Goal: Task Accomplishment & Management: Complete application form

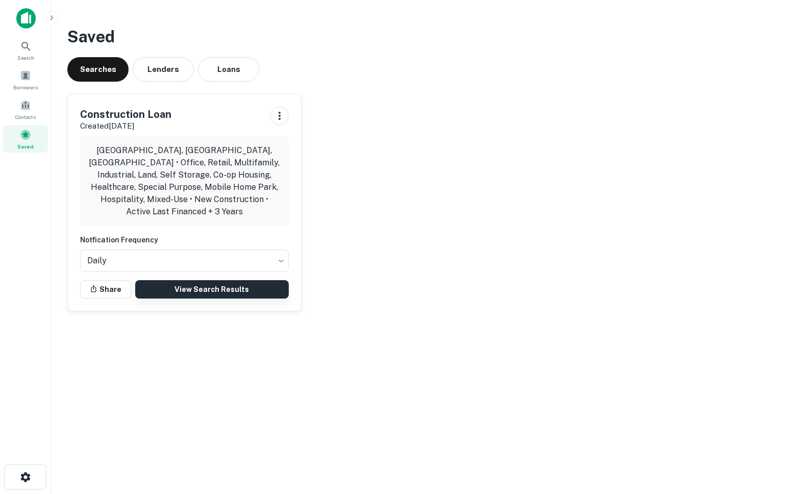
click at [182, 280] on link "View Search Results" at bounding box center [211, 289] width 153 height 18
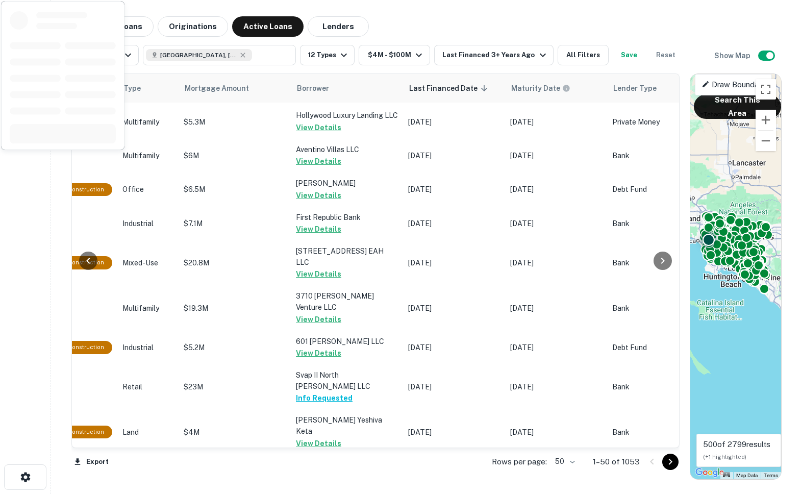
scroll to position [1454, 398]
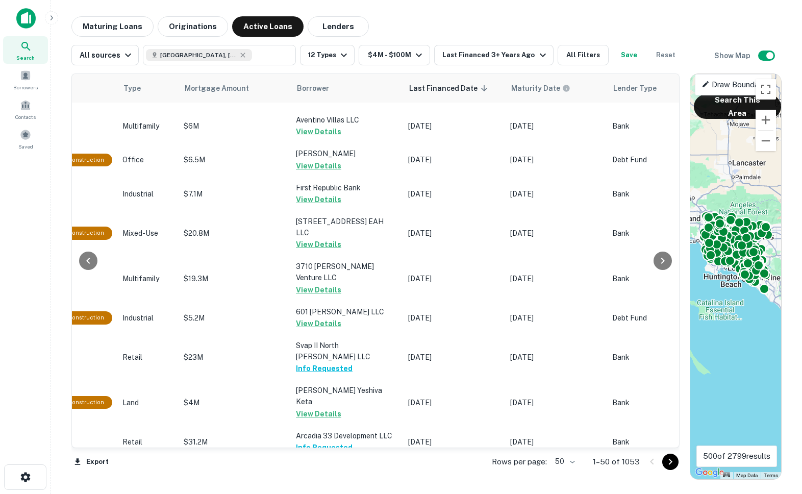
click at [570, 458] on body "Search Borrowers Contacts Saved Maturing Loans Originations Active Loans Lender…" at bounding box center [401, 247] width 802 height 494
click at [572, 478] on li "100" at bounding box center [565, 472] width 30 height 18
click at [668, 458] on icon "Go to next page" at bounding box center [670, 461] width 4 height 6
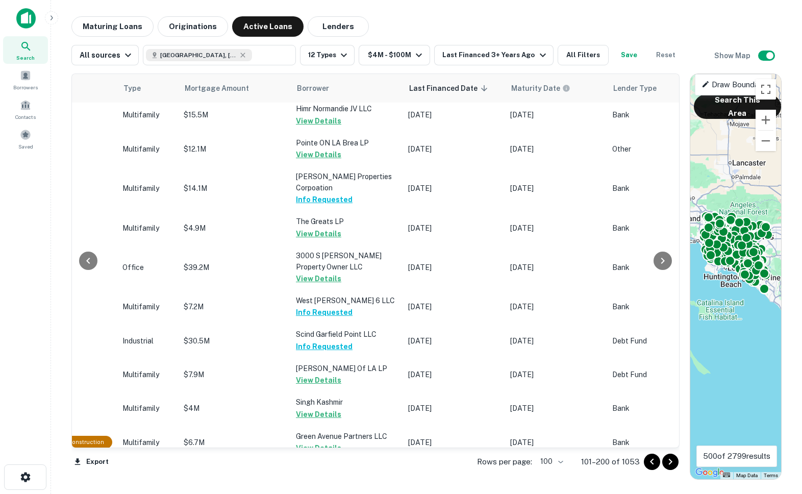
click at [669, 460] on icon "Go to next page" at bounding box center [670, 461] width 12 height 12
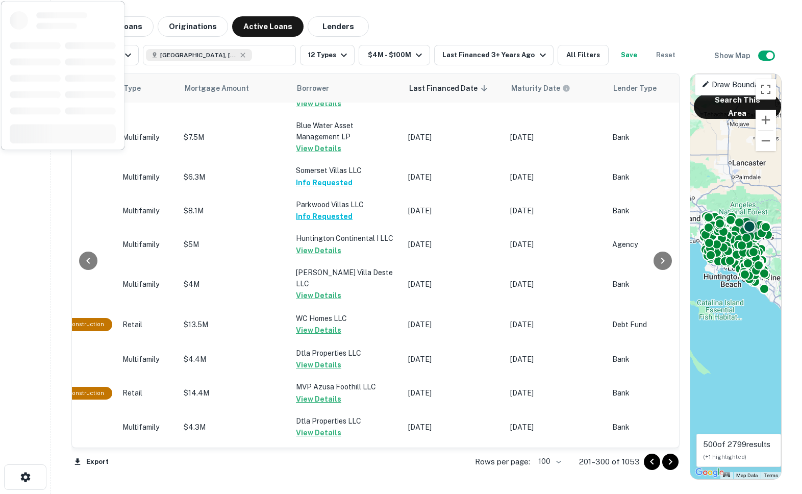
scroll to position [3318, 398]
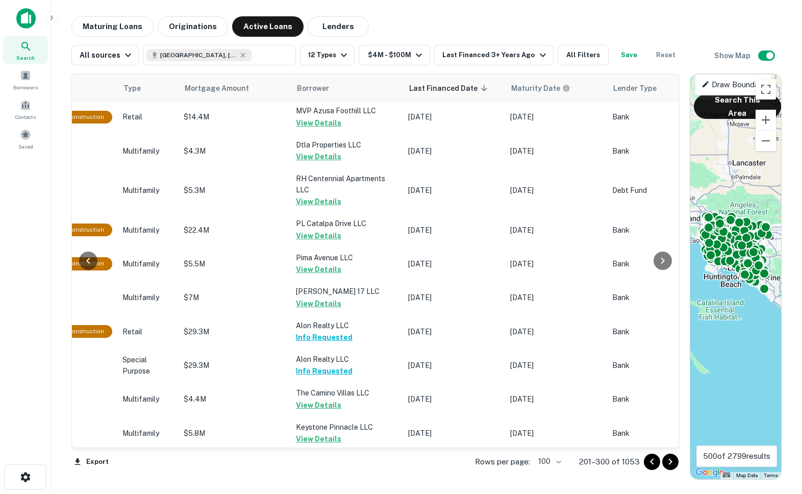
click at [677, 465] on div at bounding box center [660, 461] width 35 height 16
click at [675, 464] on icon "Go to next page" at bounding box center [670, 461] width 12 height 12
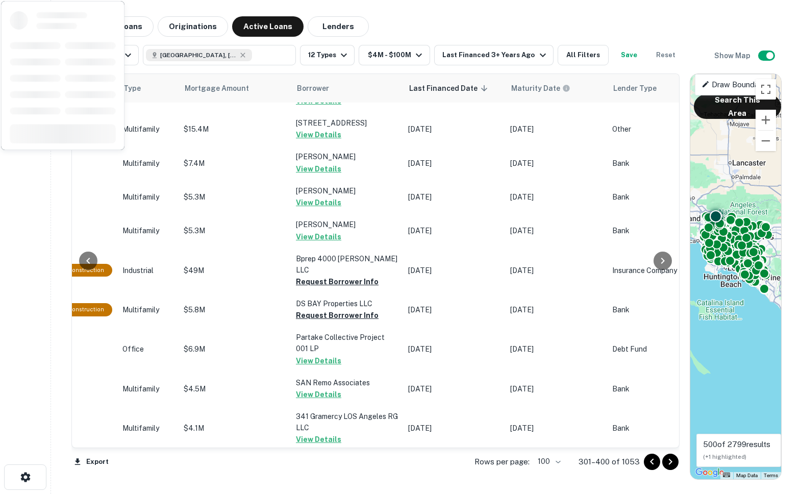
scroll to position [1657, 398]
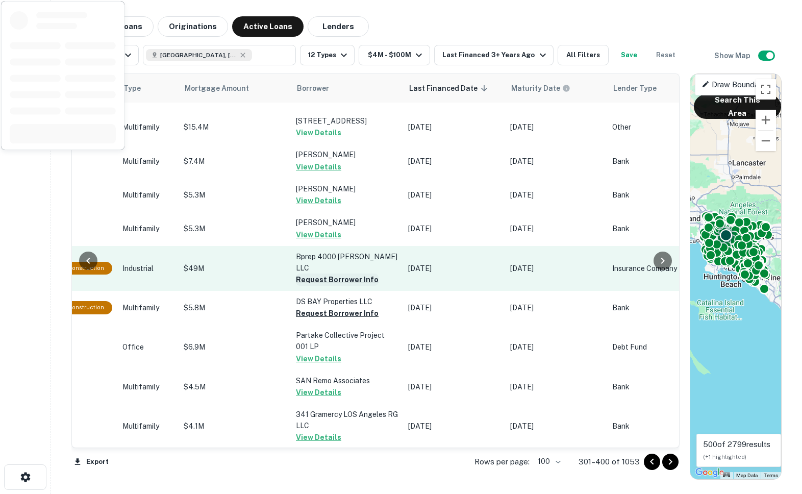
click at [325, 273] on button "Request Borrower Info" at bounding box center [337, 279] width 83 height 12
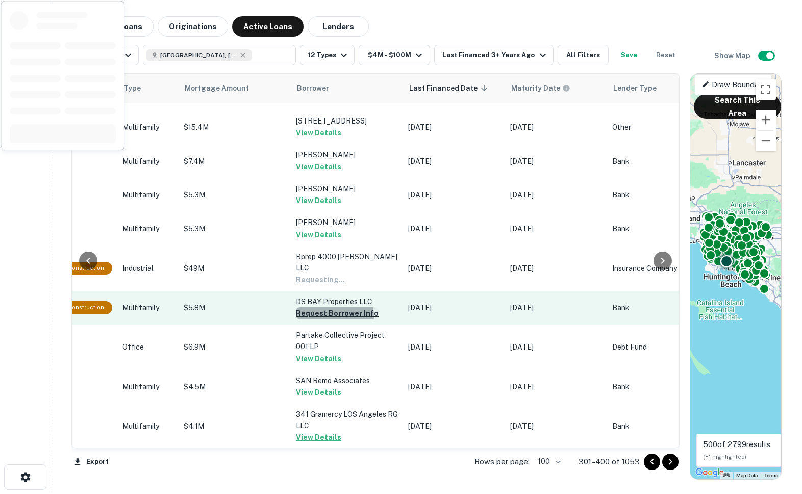
click at [323, 307] on button "Request Borrower Info" at bounding box center [337, 313] width 83 height 12
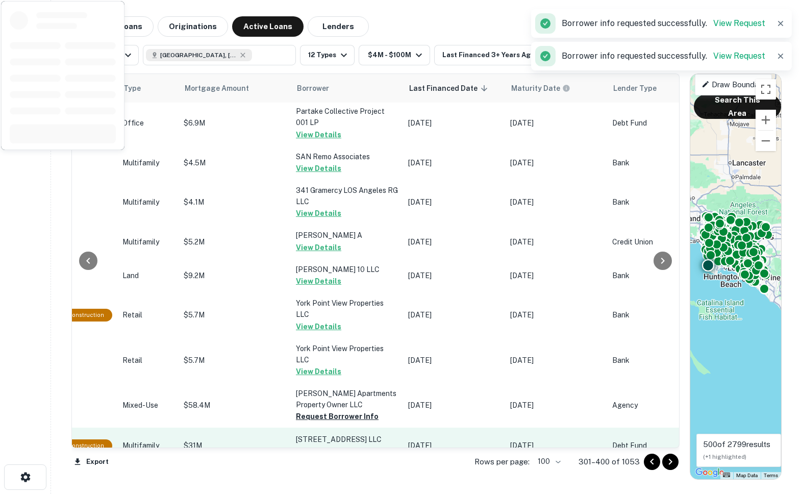
scroll to position [1913, 398]
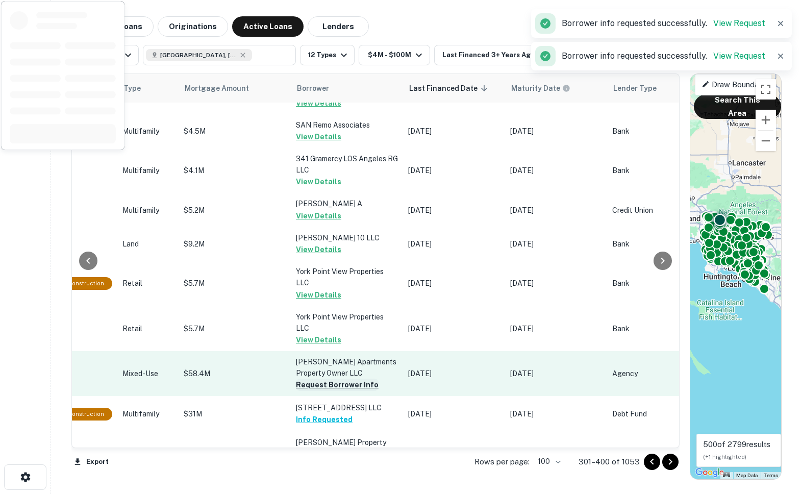
click at [313, 378] on button "Request Borrower Info" at bounding box center [337, 384] width 83 height 12
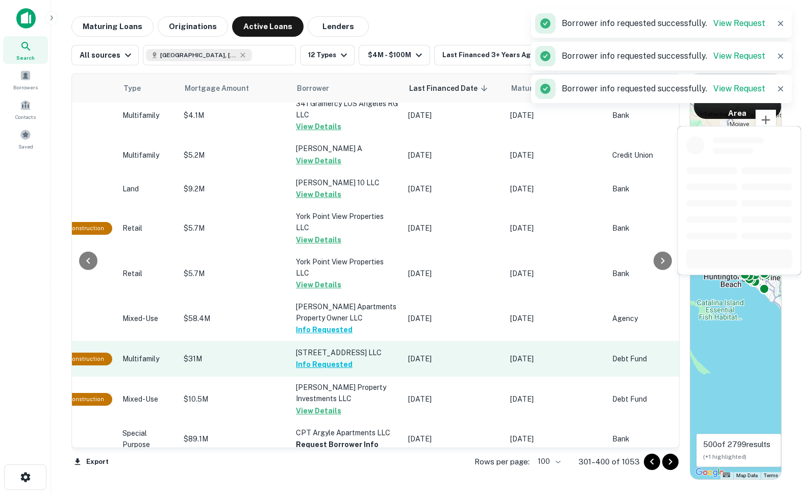
scroll to position [1982, 398]
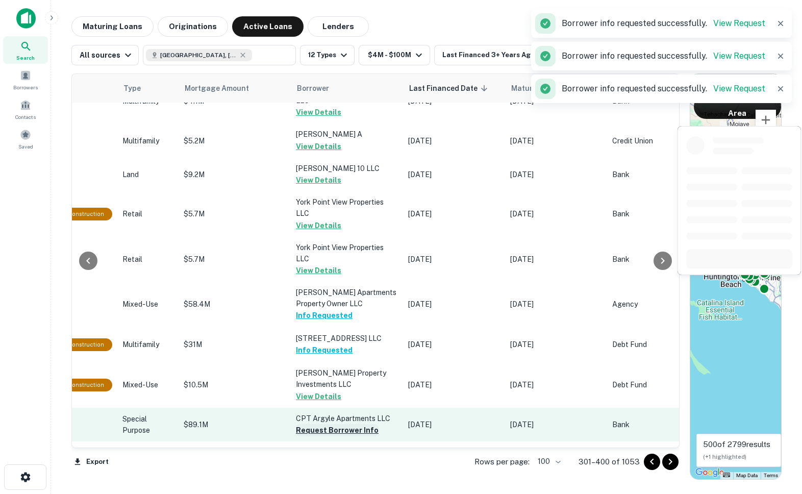
click at [311, 424] on button "Request Borrower Info" at bounding box center [337, 430] width 83 height 12
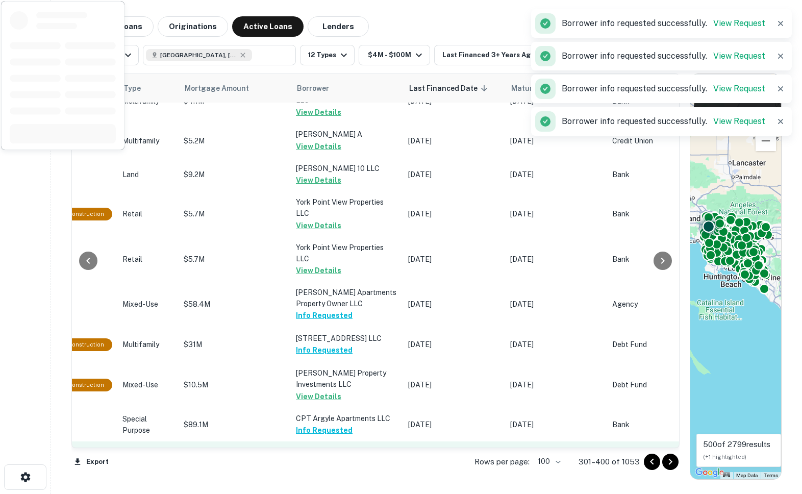
click at [309, 457] on button "Request Borrower Info" at bounding box center [337, 463] width 83 height 12
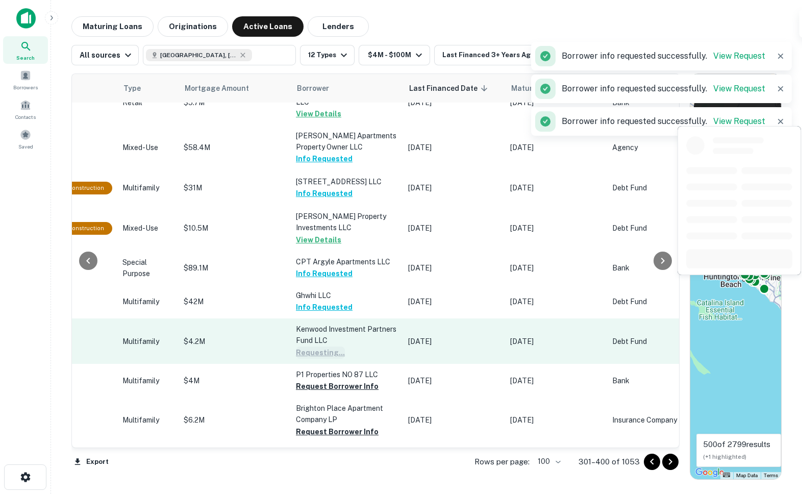
scroll to position [2159, 398]
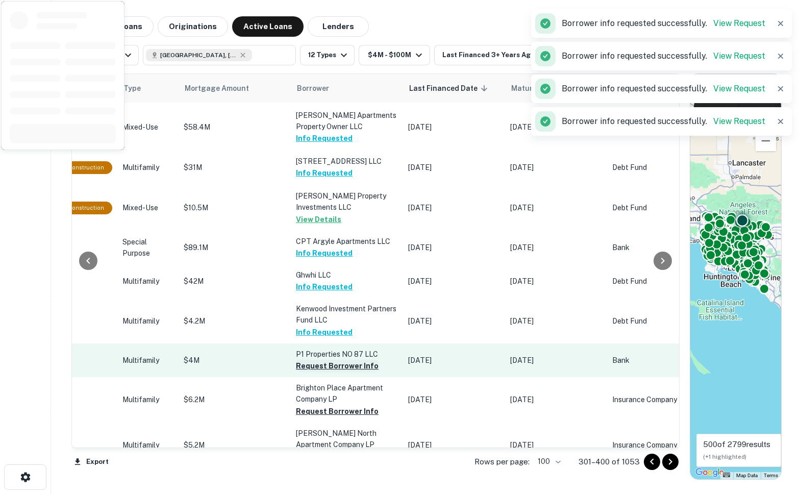
click at [304, 359] on button "Request Borrower Info" at bounding box center [337, 365] width 83 height 12
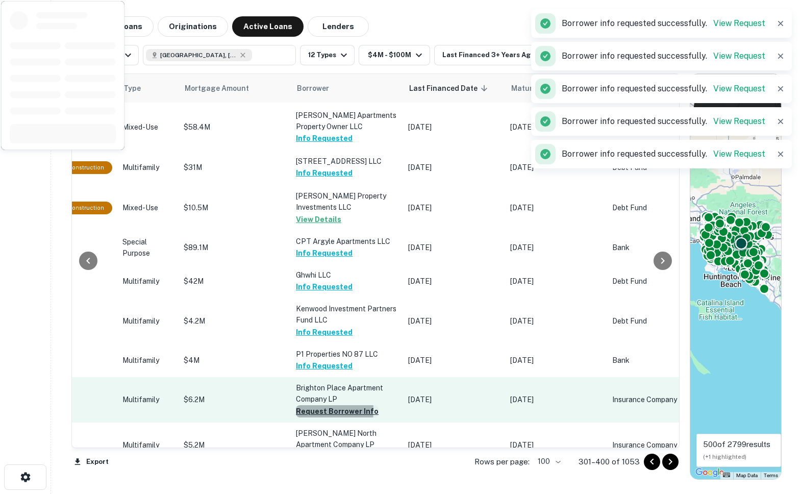
click at [298, 405] on button "Request Borrower Info" at bounding box center [337, 411] width 83 height 12
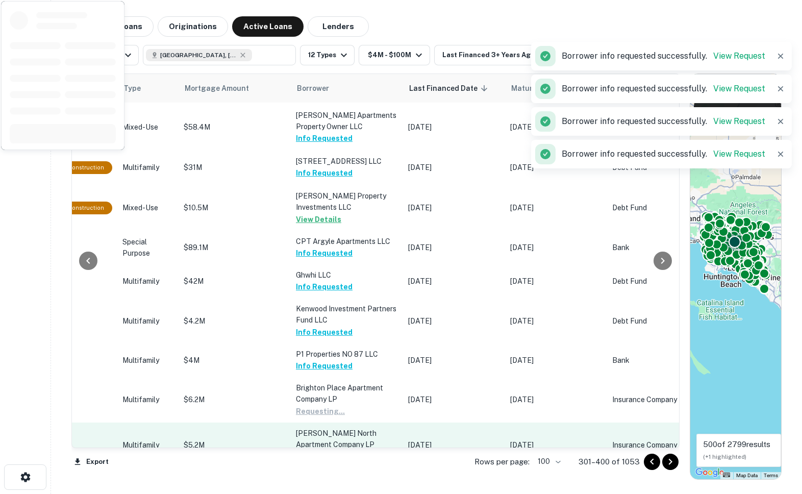
click at [302, 450] on button "Request Borrower Info" at bounding box center [337, 456] width 83 height 12
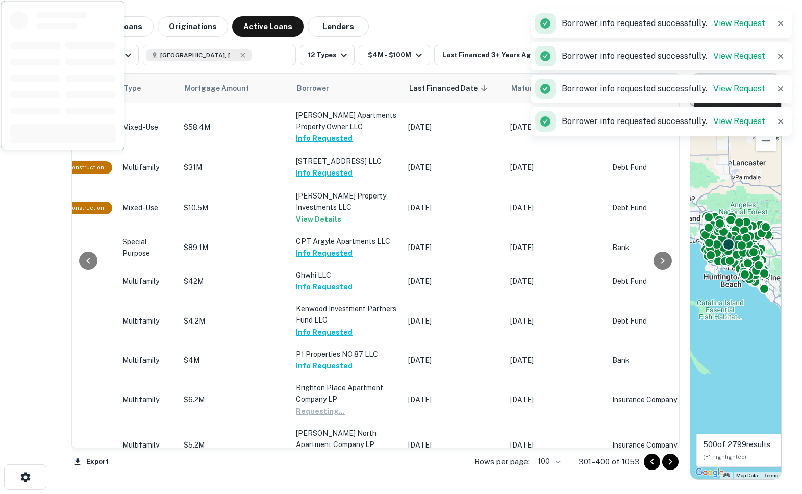
click at [307, 483] on button "Request Borrower Info" at bounding box center [337, 489] width 83 height 12
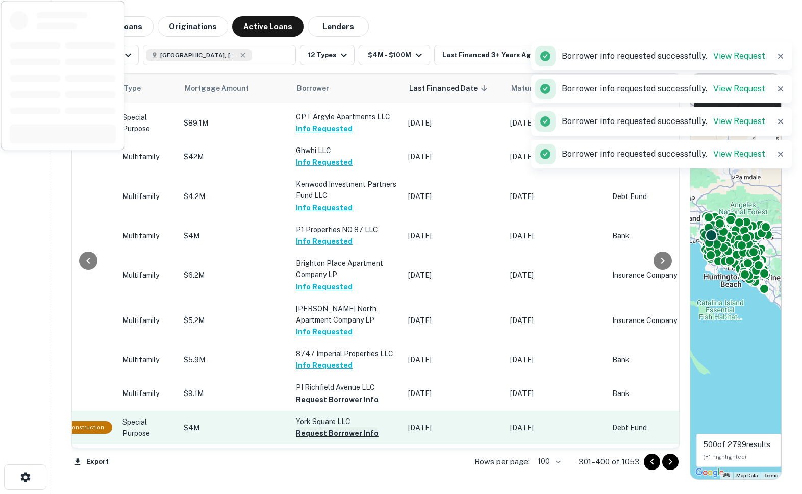
scroll to position [2362, 398]
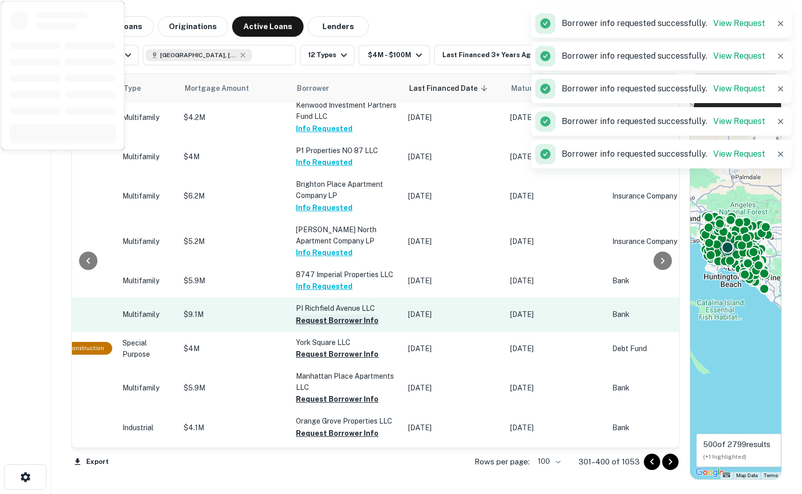
click at [301, 314] on button "Request Borrower Info" at bounding box center [337, 320] width 83 height 12
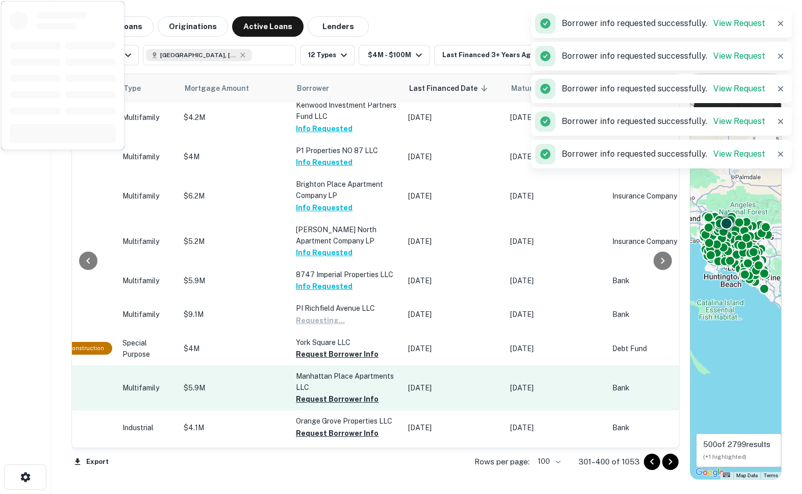
click at [304, 348] on button "Request Borrower Info" at bounding box center [337, 354] width 83 height 12
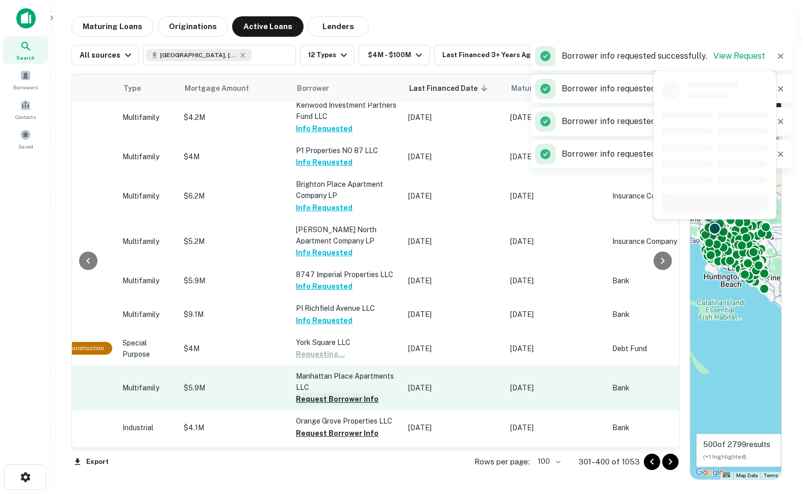
click at [305, 393] on button "Request Borrower Info" at bounding box center [337, 399] width 83 height 12
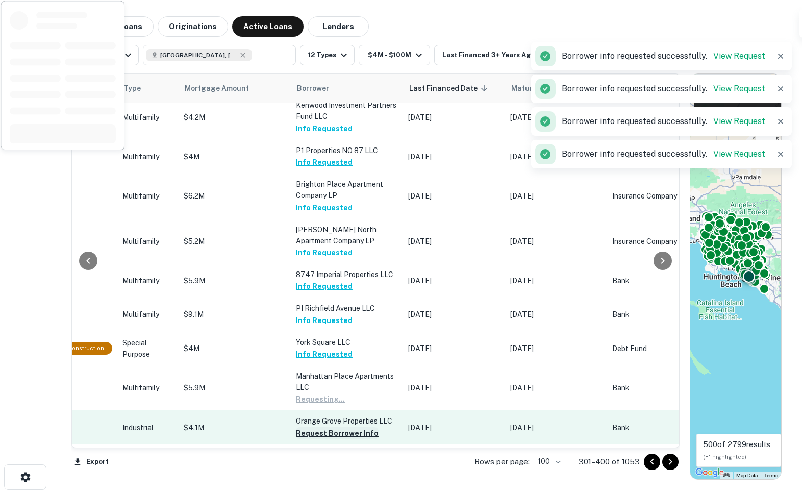
click at [312, 427] on button "Request Borrower Info" at bounding box center [337, 433] width 83 height 12
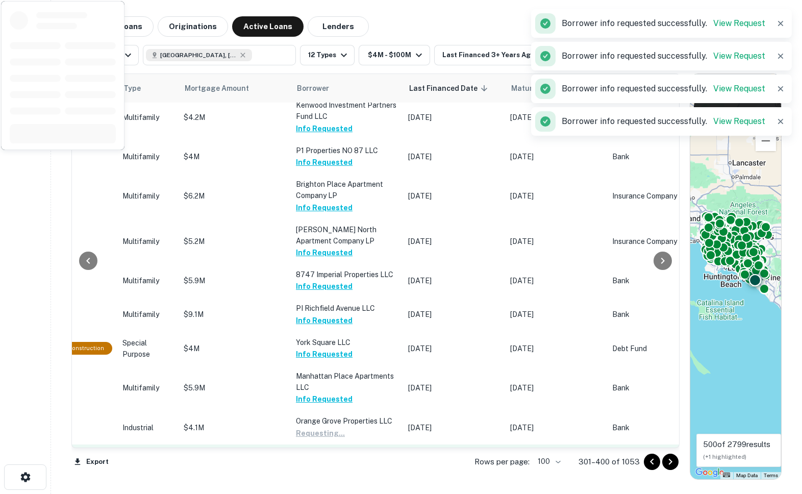
click at [312, 460] on button "Request Borrower Info" at bounding box center [337, 466] width 83 height 12
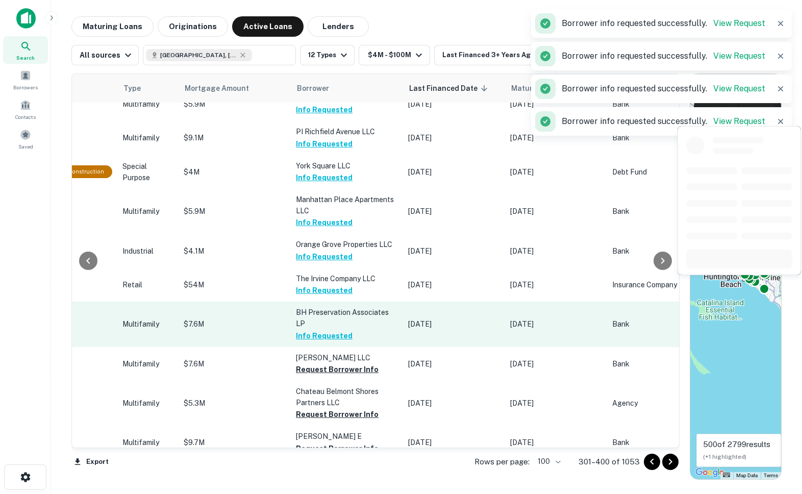
scroll to position [2542, 398]
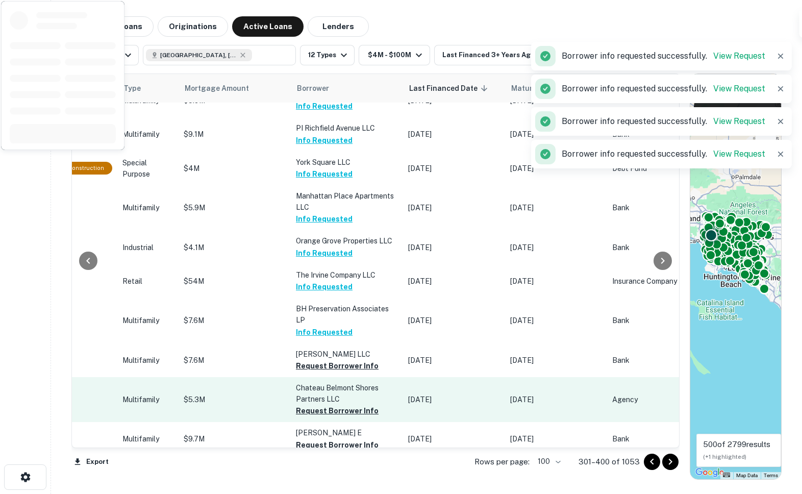
click at [303, 359] on button "Request Borrower Info" at bounding box center [337, 365] width 83 height 12
click at [304, 404] on button "Request Borrower Info" at bounding box center [337, 410] width 83 height 12
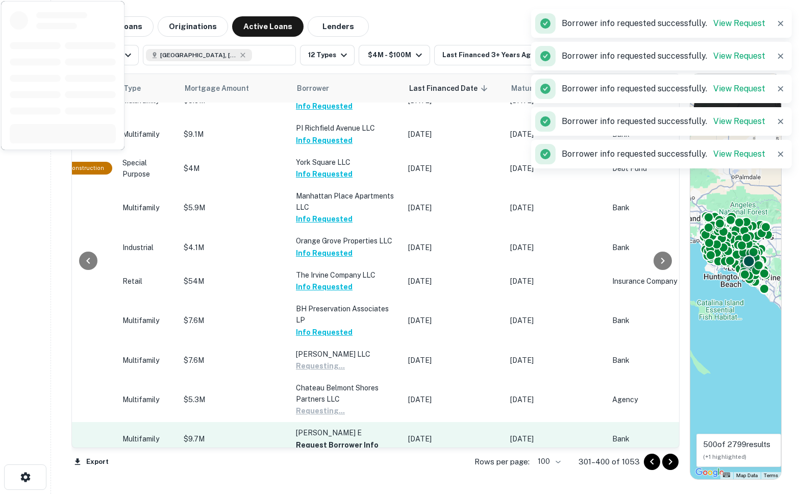
click at [307, 422] on td "[PERSON_NAME] E Request Borrower Info" at bounding box center [347, 439] width 112 height 34
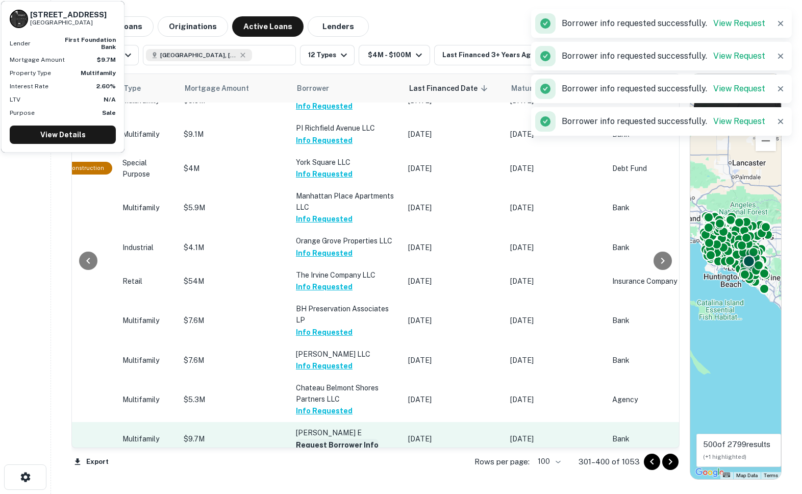
click at [306, 438] on button "Request Borrower Info" at bounding box center [337, 444] width 83 height 12
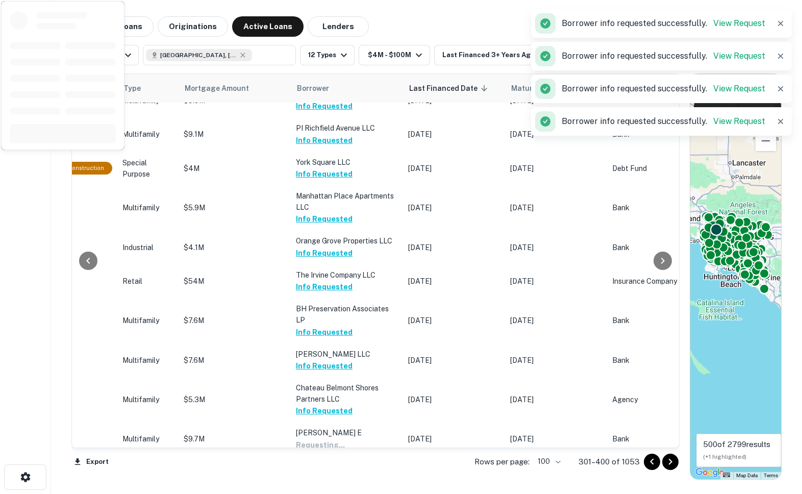
click at [306, 472] on button "Request Borrower Info" at bounding box center [337, 478] width 83 height 12
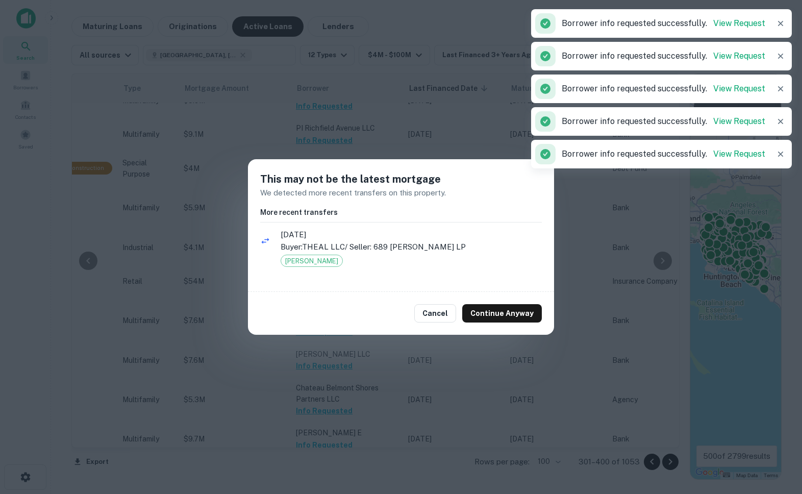
click at [424, 302] on div "Cancel Continue Anyway" at bounding box center [401, 313] width 306 height 43
click at [428, 318] on button "Cancel" at bounding box center [435, 313] width 42 height 18
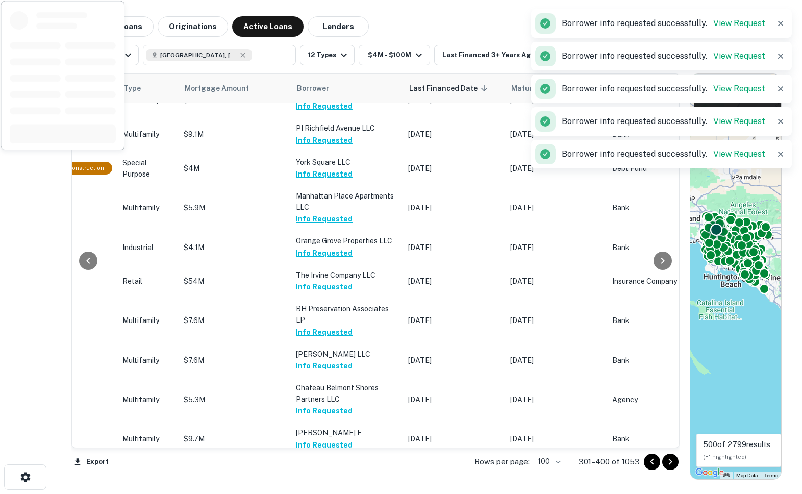
click at [310, 472] on button "Request Borrower Info" at bounding box center [337, 478] width 83 height 12
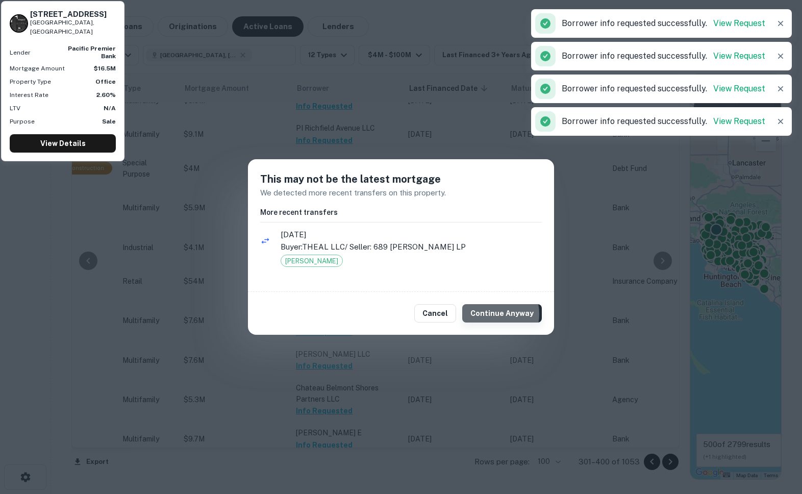
click at [495, 314] on button "Continue Anyway" at bounding box center [502, 313] width 80 height 18
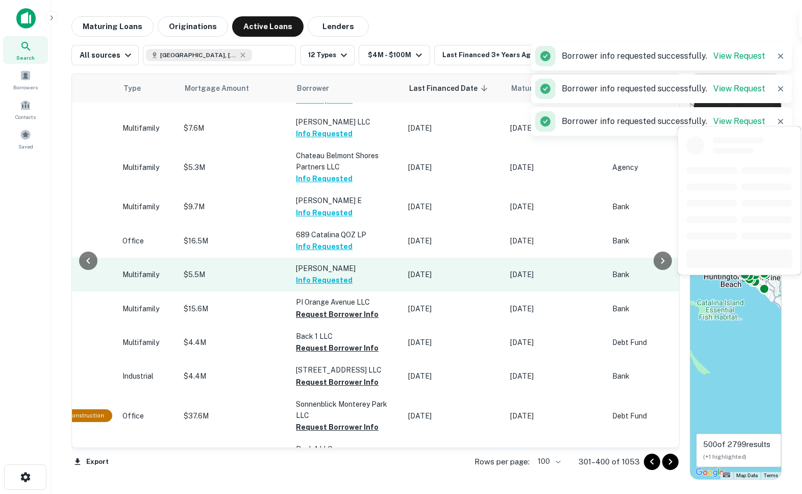
scroll to position [2779, 398]
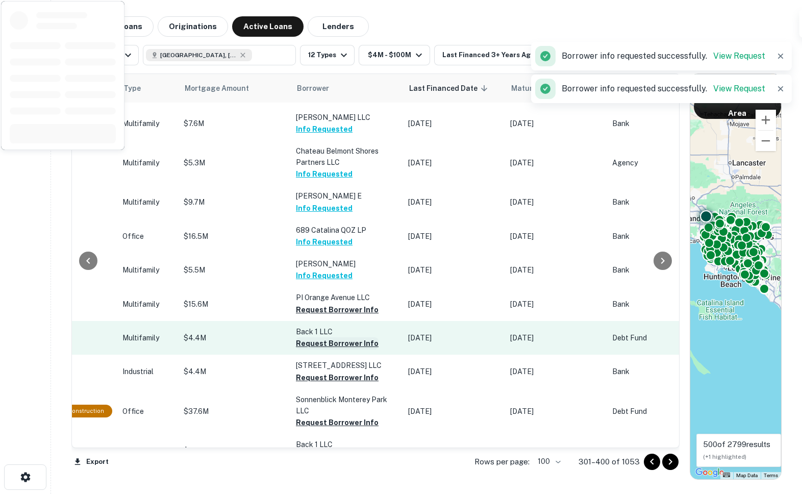
click at [314, 337] on button "Request Borrower Info" at bounding box center [337, 343] width 83 height 12
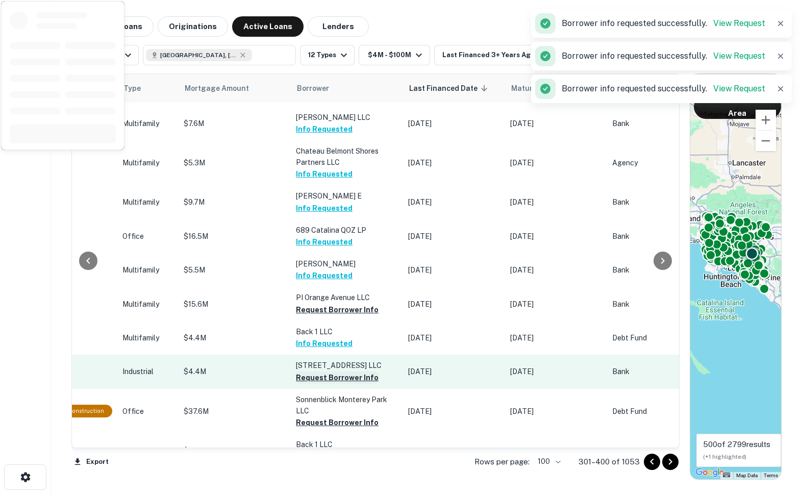
click at [313, 371] on button "Request Borrower Info" at bounding box center [337, 377] width 83 height 12
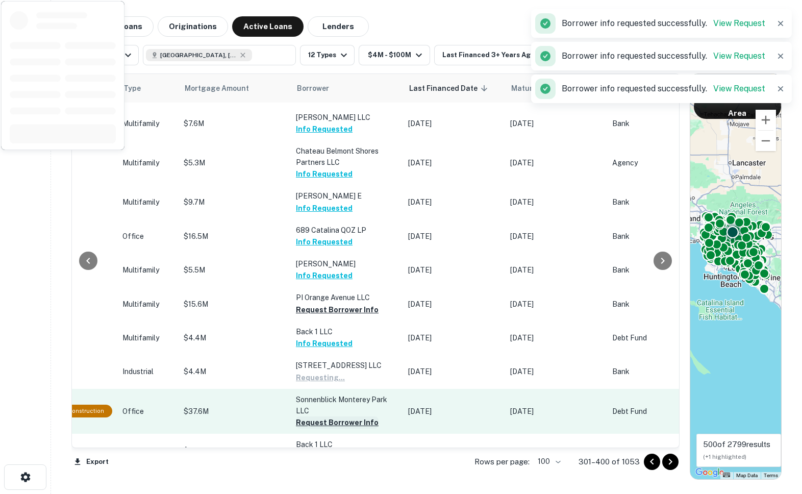
click at [311, 416] on button "Request Borrower Info" at bounding box center [337, 422] width 83 height 12
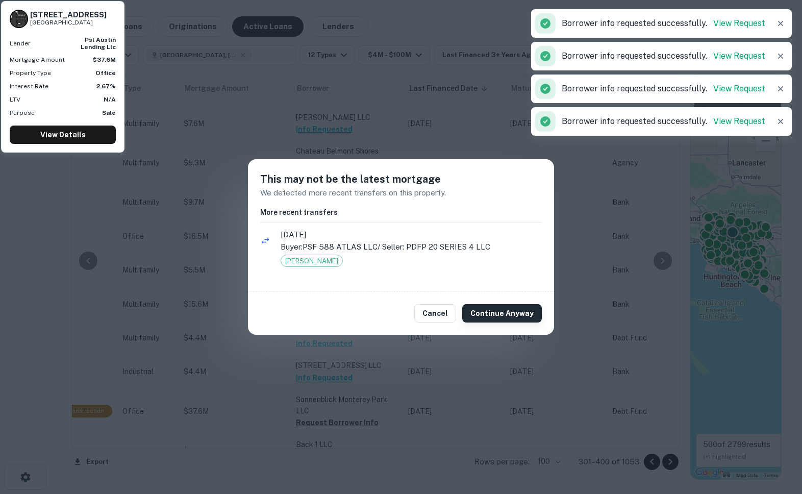
click at [502, 304] on button "Continue Anyway" at bounding box center [502, 313] width 80 height 18
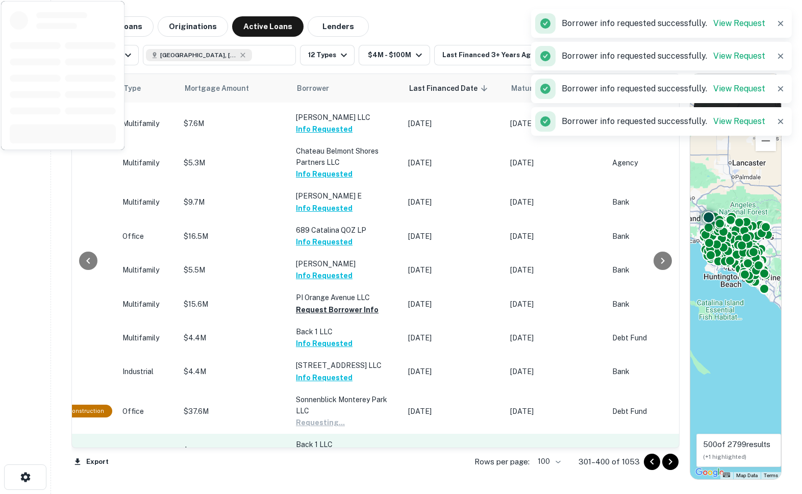
click at [325, 450] on button "Request Borrower Info" at bounding box center [337, 456] width 83 height 12
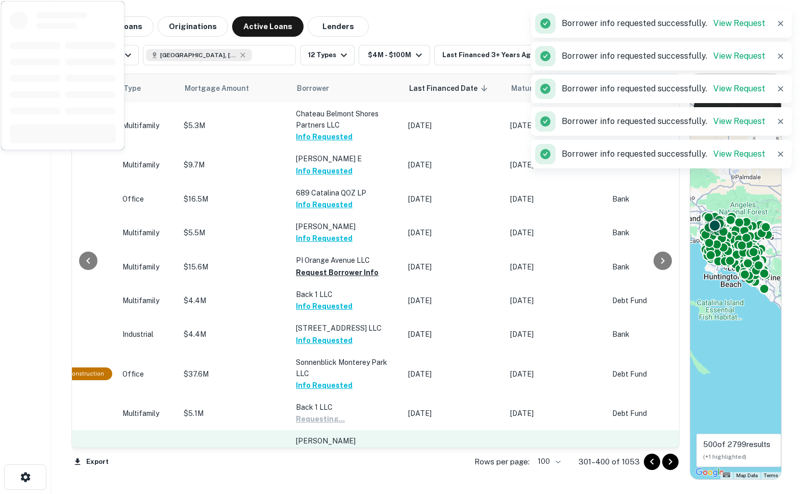
scroll to position [2824, 398]
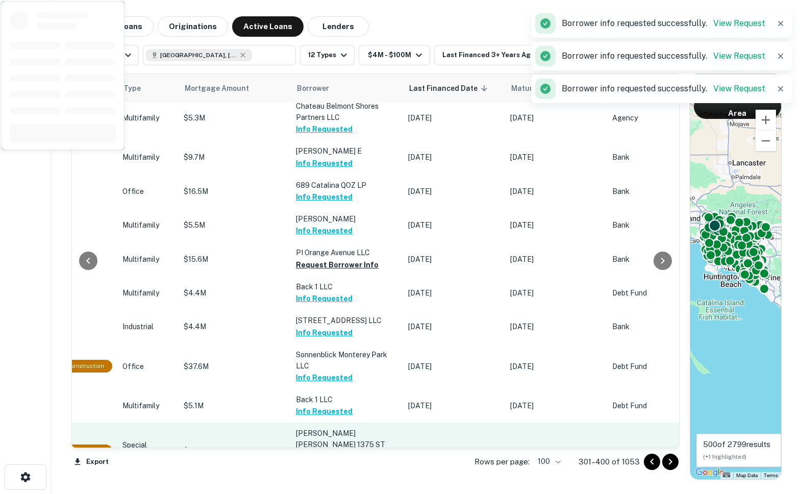
click at [322, 461] on button "Request Borrower Info" at bounding box center [337, 467] width 83 height 12
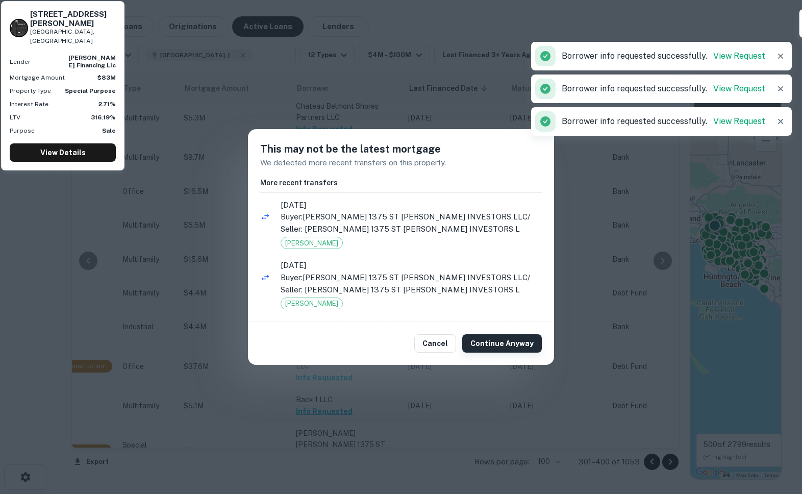
click at [487, 344] on button "Continue Anyway" at bounding box center [502, 343] width 80 height 18
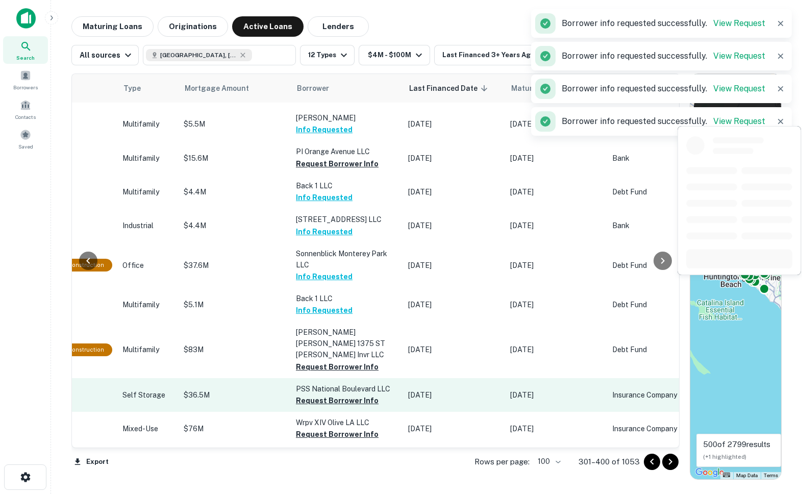
scroll to position [2933, 398]
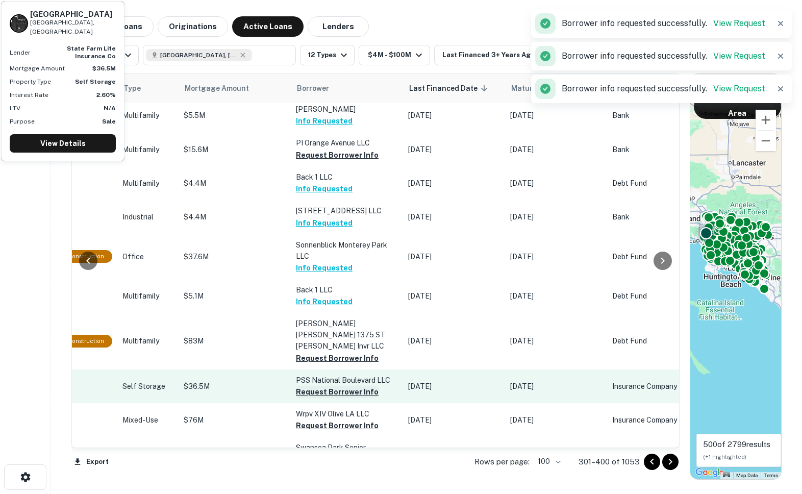
click at [311, 385] on button "Request Borrower Info" at bounding box center [337, 391] width 83 height 12
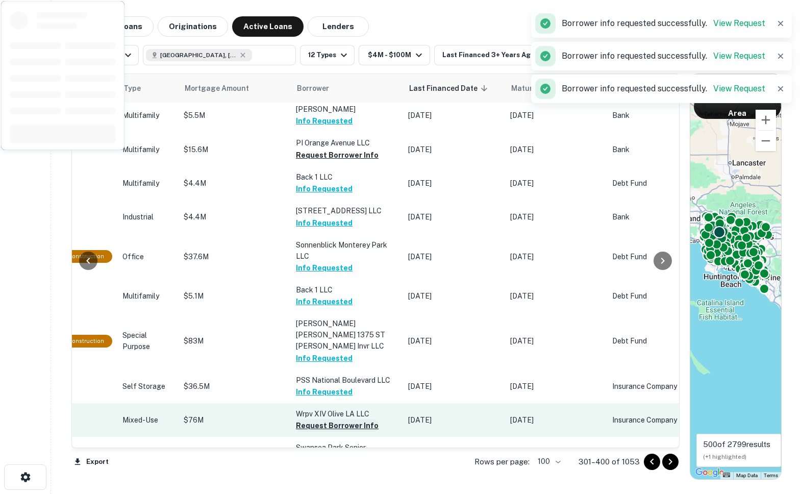
click at [327, 419] on button "Request Borrower Info" at bounding box center [337, 425] width 83 height 12
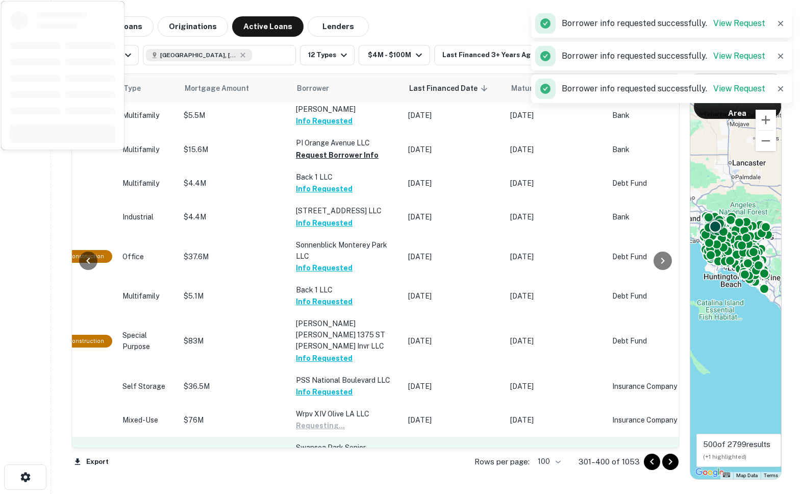
click at [323, 436] on td "Swansea Park Senior Apartments L P Request Borrower Info" at bounding box center [347, 458] width 112 height 45
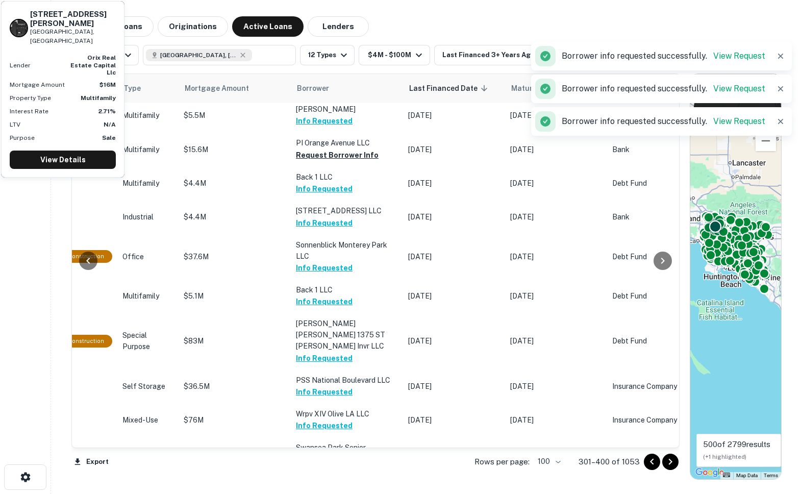
click at [323, 464] on button "Request Borrower Info" at bounding box center [337, 470] width 83 height 12
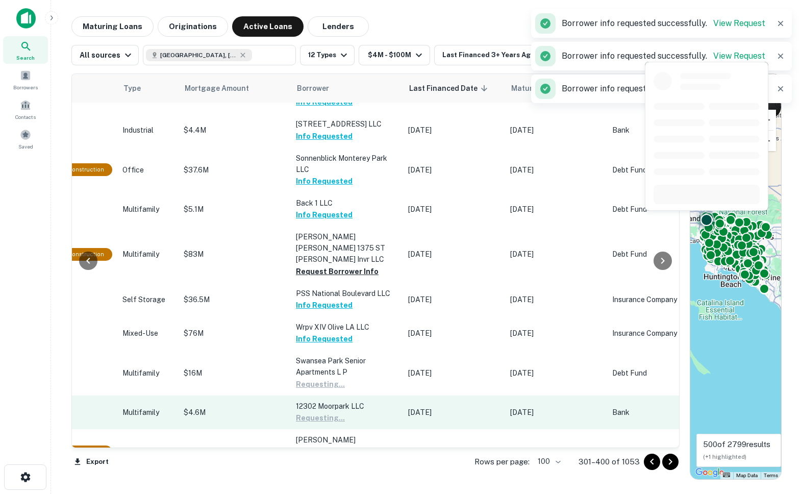
scroll to position [3022, 398]
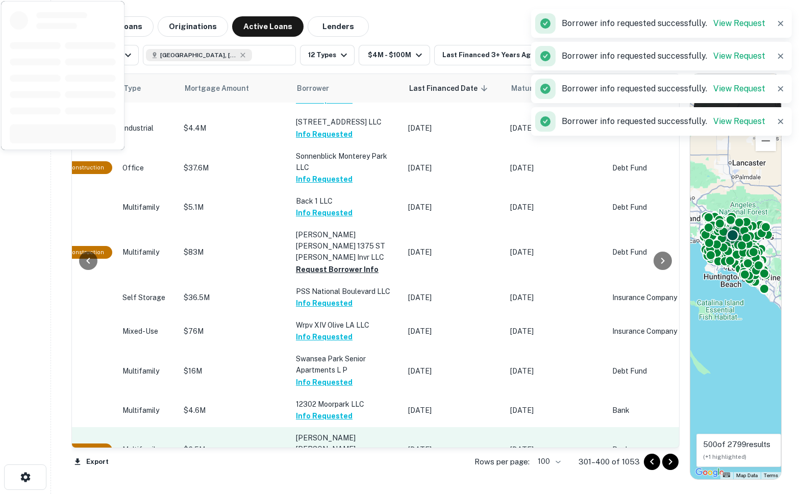
click at [313, 455] on button "Request Borrower Info" at bounding box center [337, 461] width 83 height 12
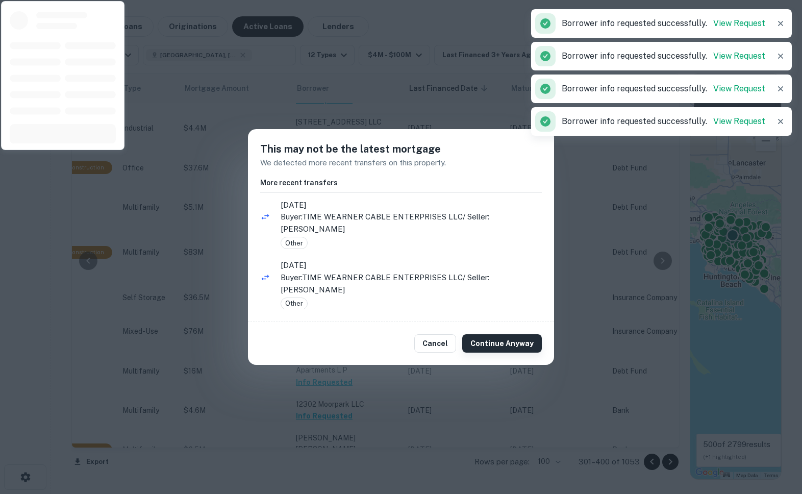
click at [498, 339] on button "Continue Anyway" at bounding box center [502, 343] width 80 height 18
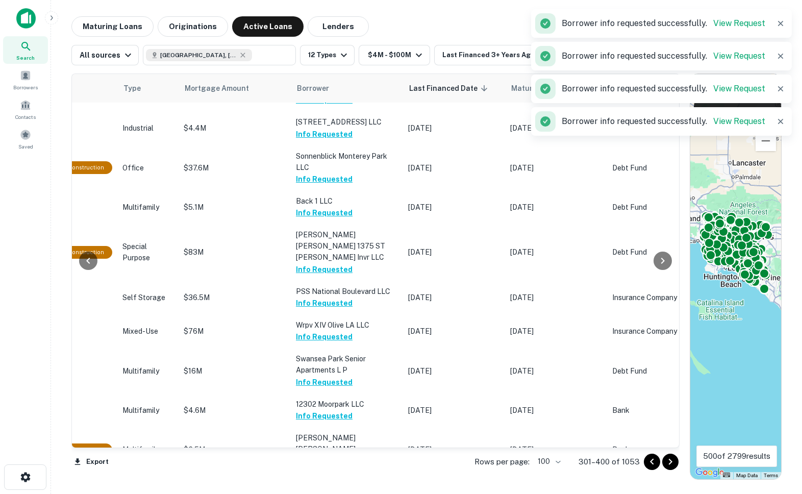
scroll to position [3082, 398]
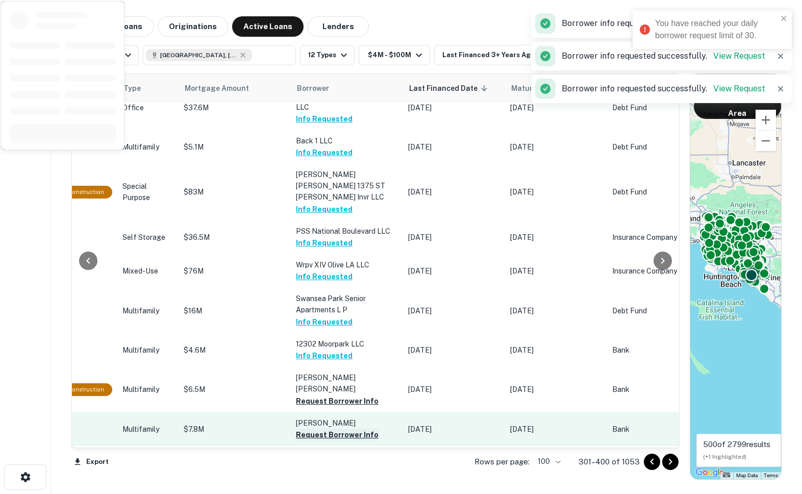
click at [310, 428] on button "Request Borrower Info" at bounding box center [337, 434] width 83 height 12
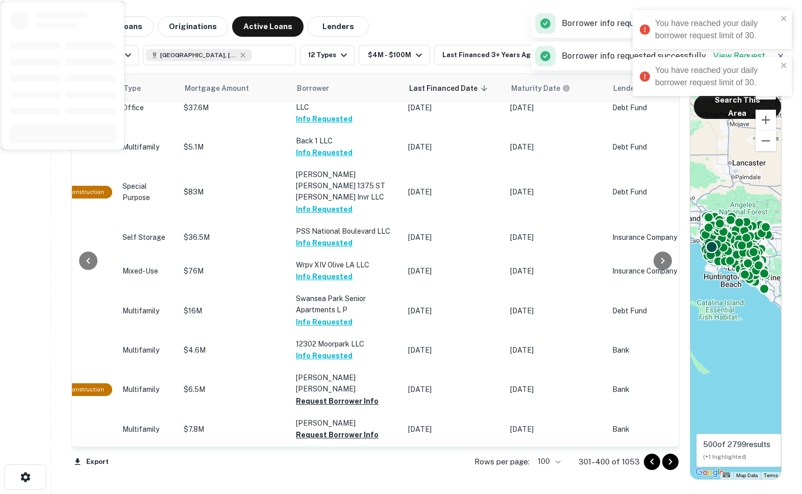
click at [309, 462] on button "Request Borrower Info" at bounding box center [337, 468] width 83 height 12
click at [313, 493] on button "Request Borrower Info" at bounding box center [337, 502] width 83 height 12
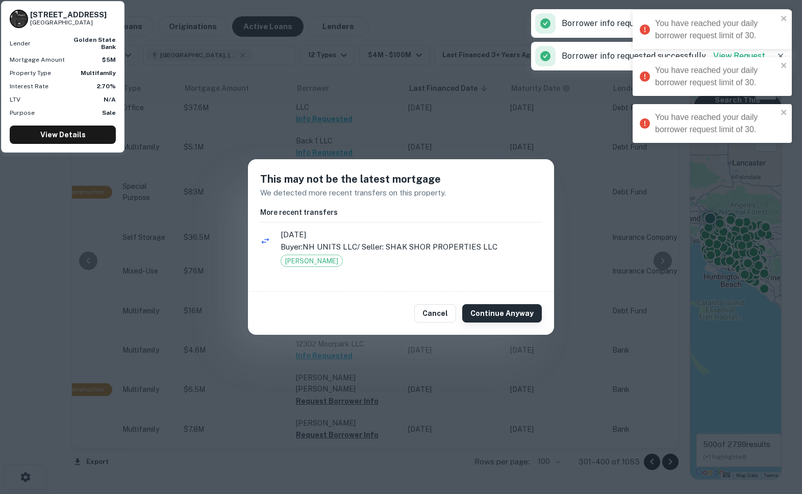
click at [509, 318] on button "Continue Anyway" at bounding box center [502, 313] width 80 height 18
